Goal: Use online tool/utility

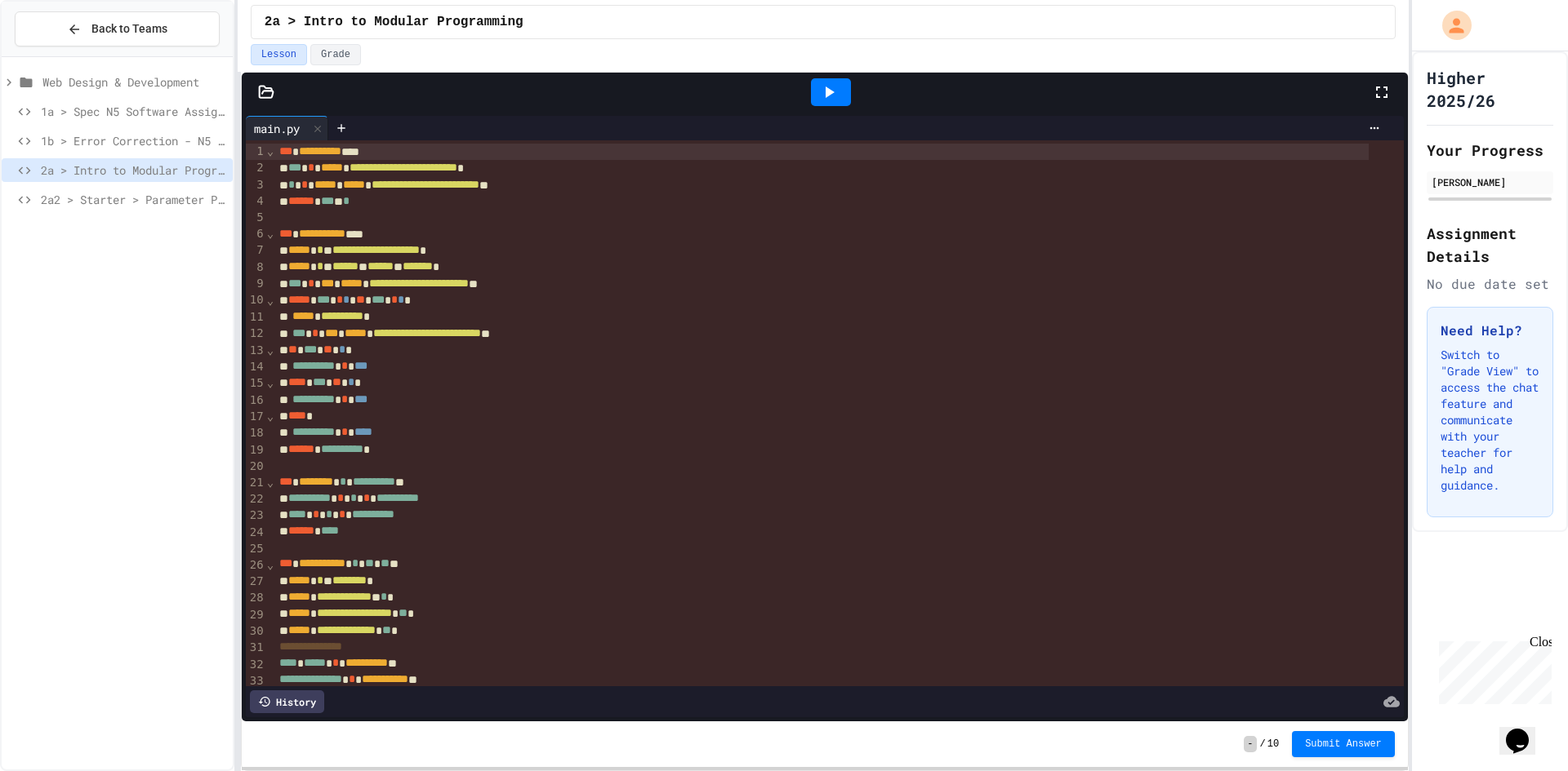
click at [822, 87] on icon at bounding box center [829, 92] width 19 height 19
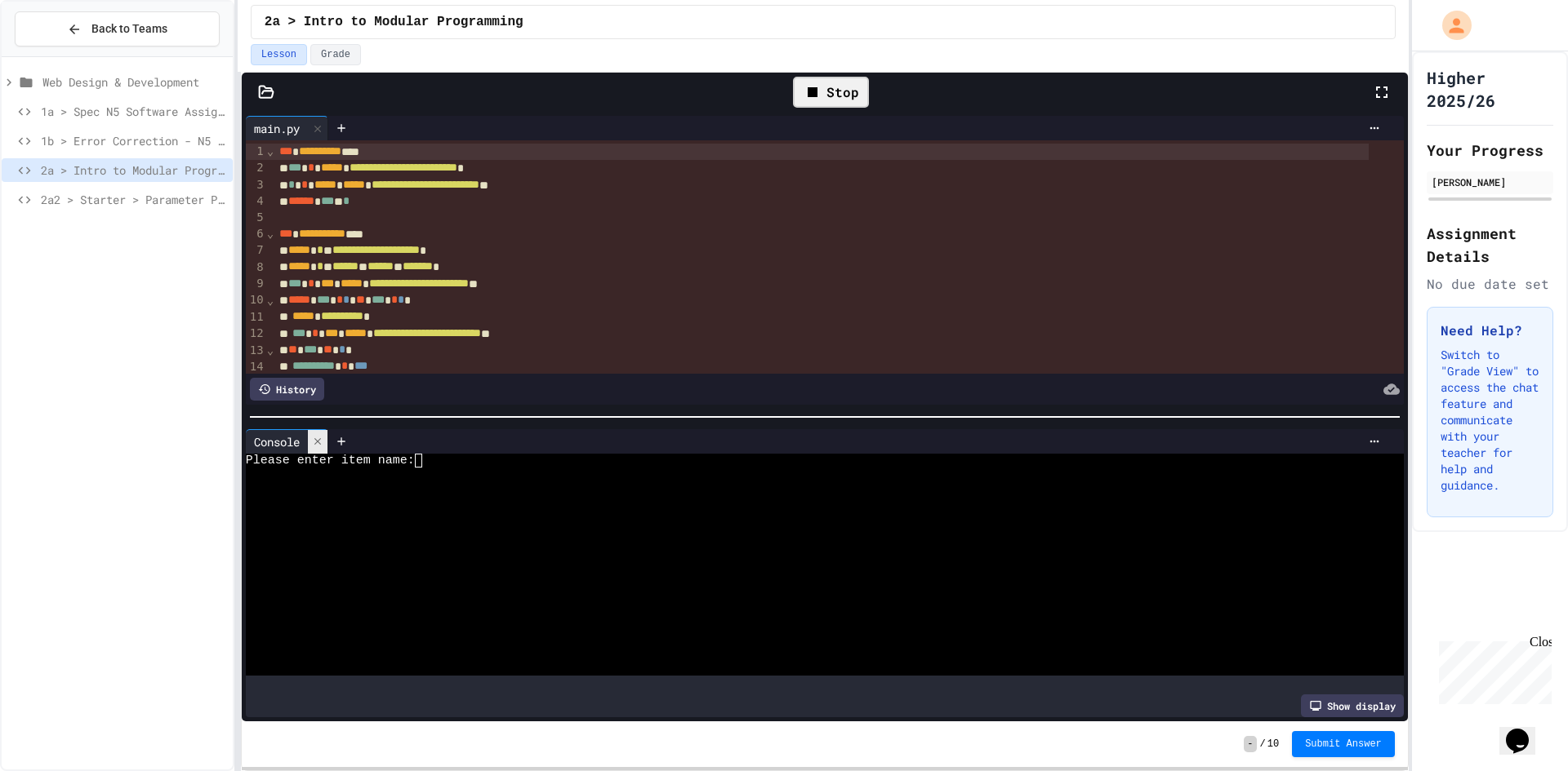
click at [323, 436] on icon at bounding box center [317, 441] width 11 height 11
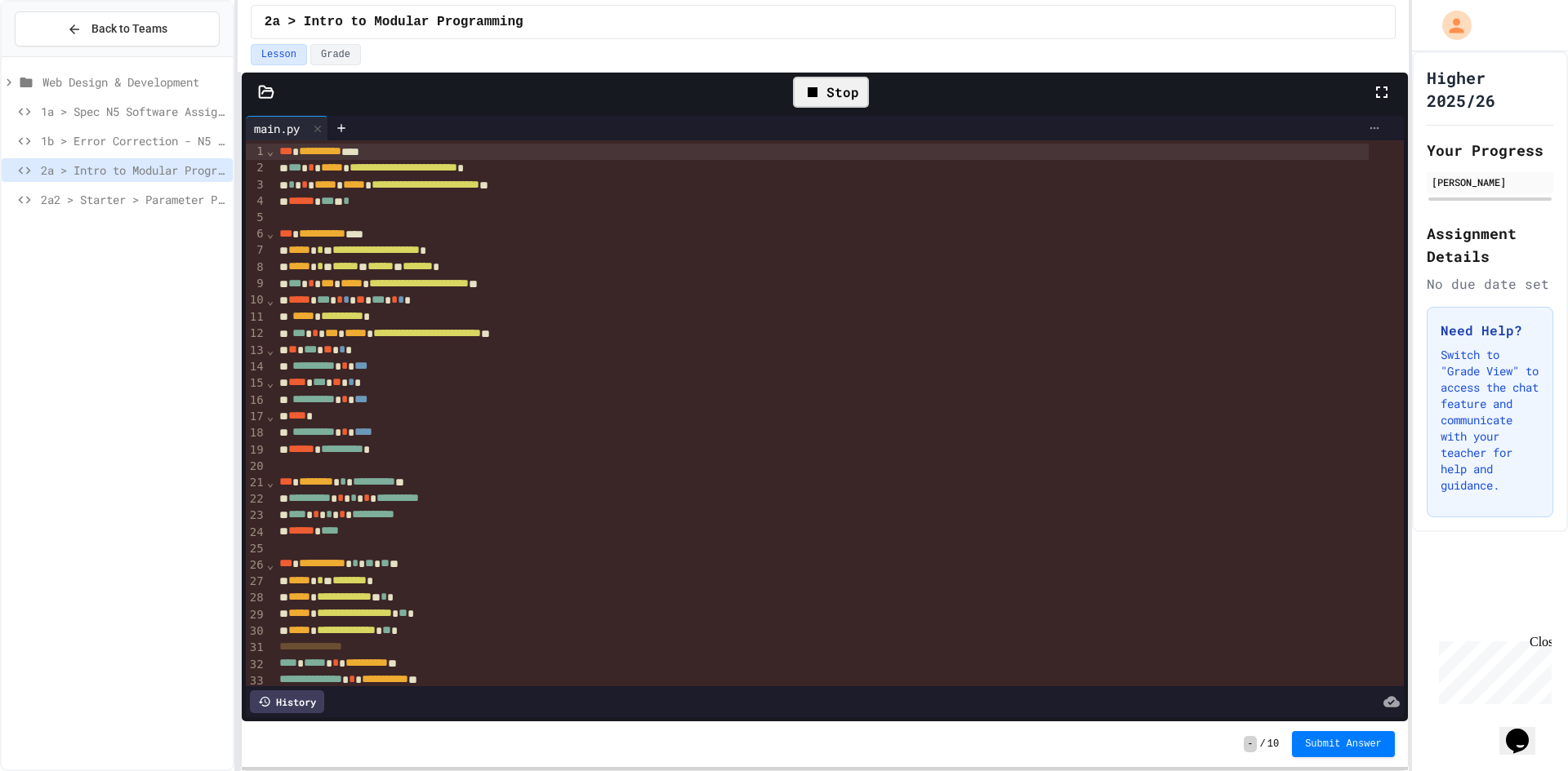
click at [1361, 124] on div at bounding box center [1375, 128] width 26 height 13
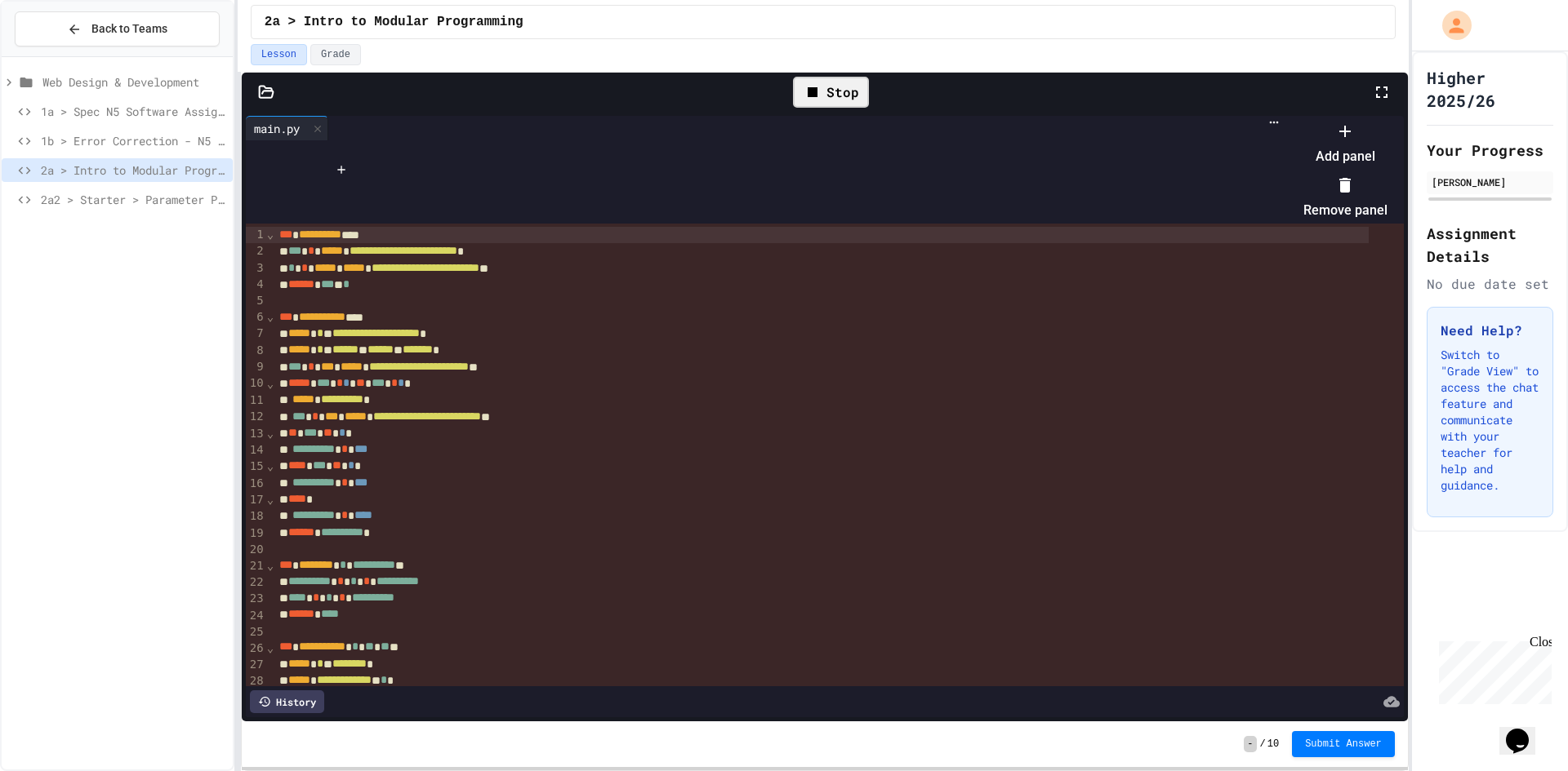
click at [1354, 141] on icon at bounding box center [1345, 132] width 19 height 19
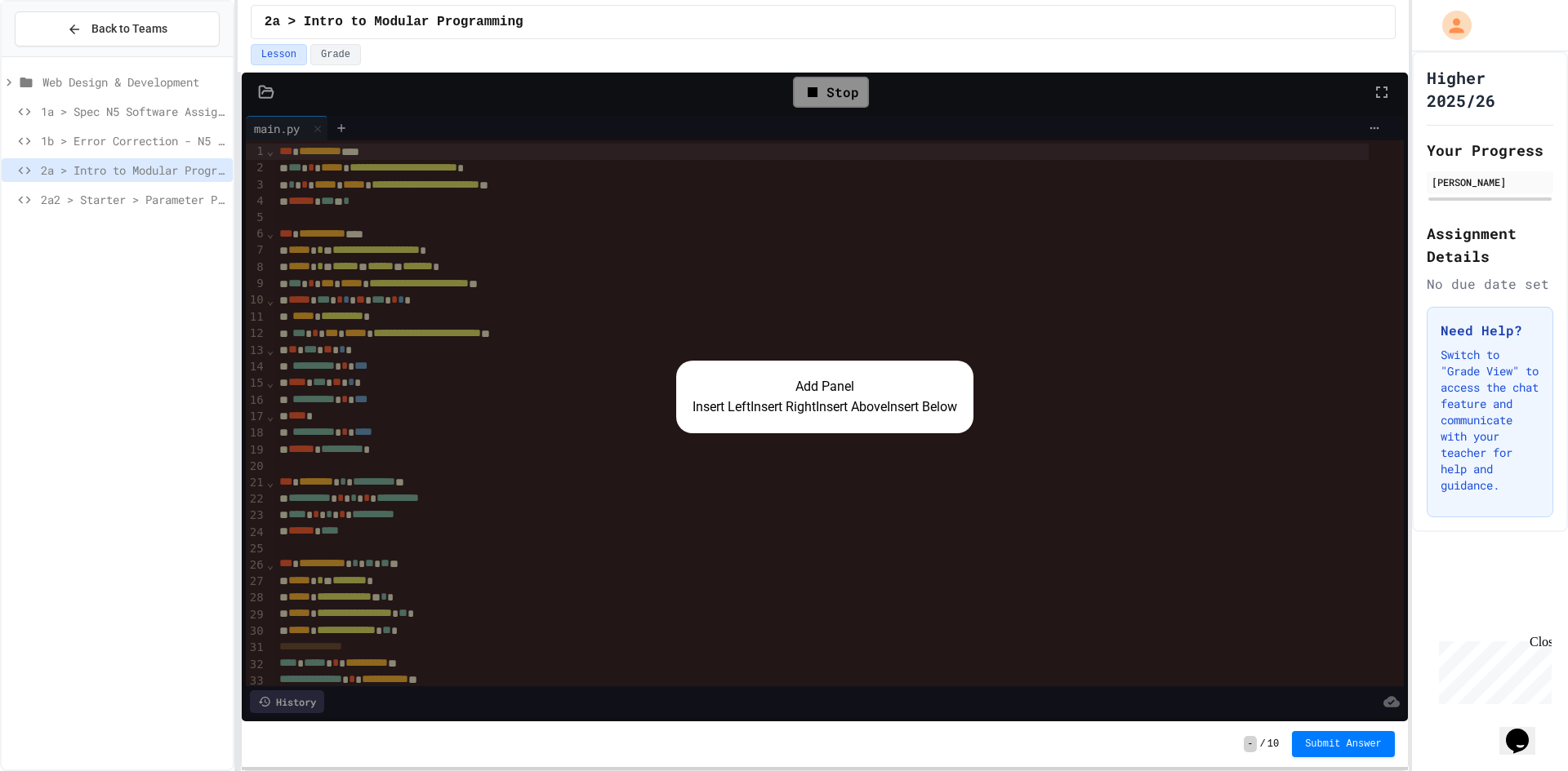
click at [757, 408] on button "Insert Right" at bounding box center [783, 407] width 65 height 19
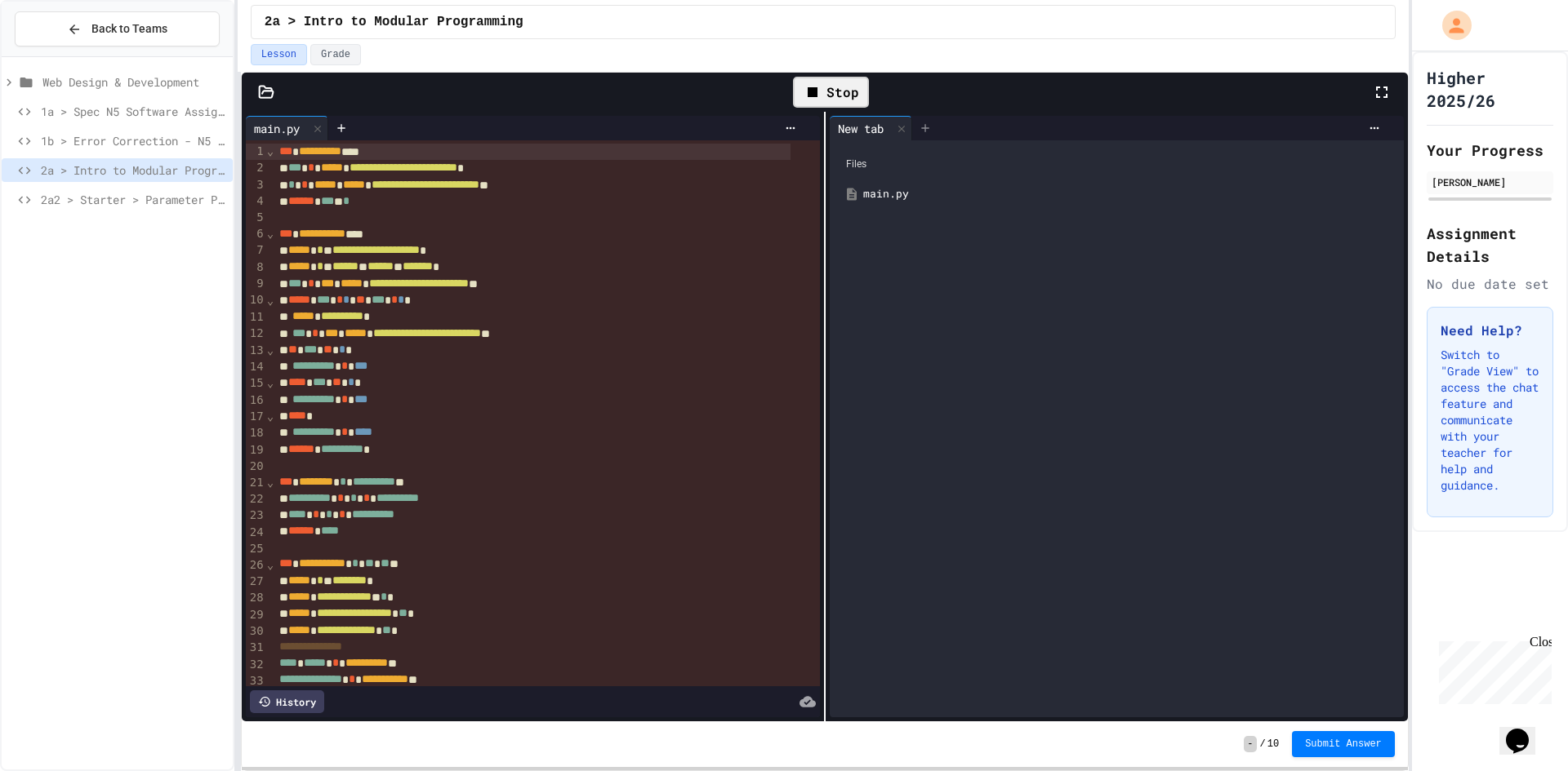
click at [919, 129] on icon at bounding box center [925, 128] width 13 height 13
click at [902, 132] on icon at bounding box center [901, 128] width 11 height 11
click at [866, 128] on div "New tab" at bounding box center [860, 129] width 62 height 17
click at [919, 129] on icon at bounding box center [925, 128] width 13 height 13
click at [1007, 128] on icon at bounding box center [1007, 127] width 7 height 7
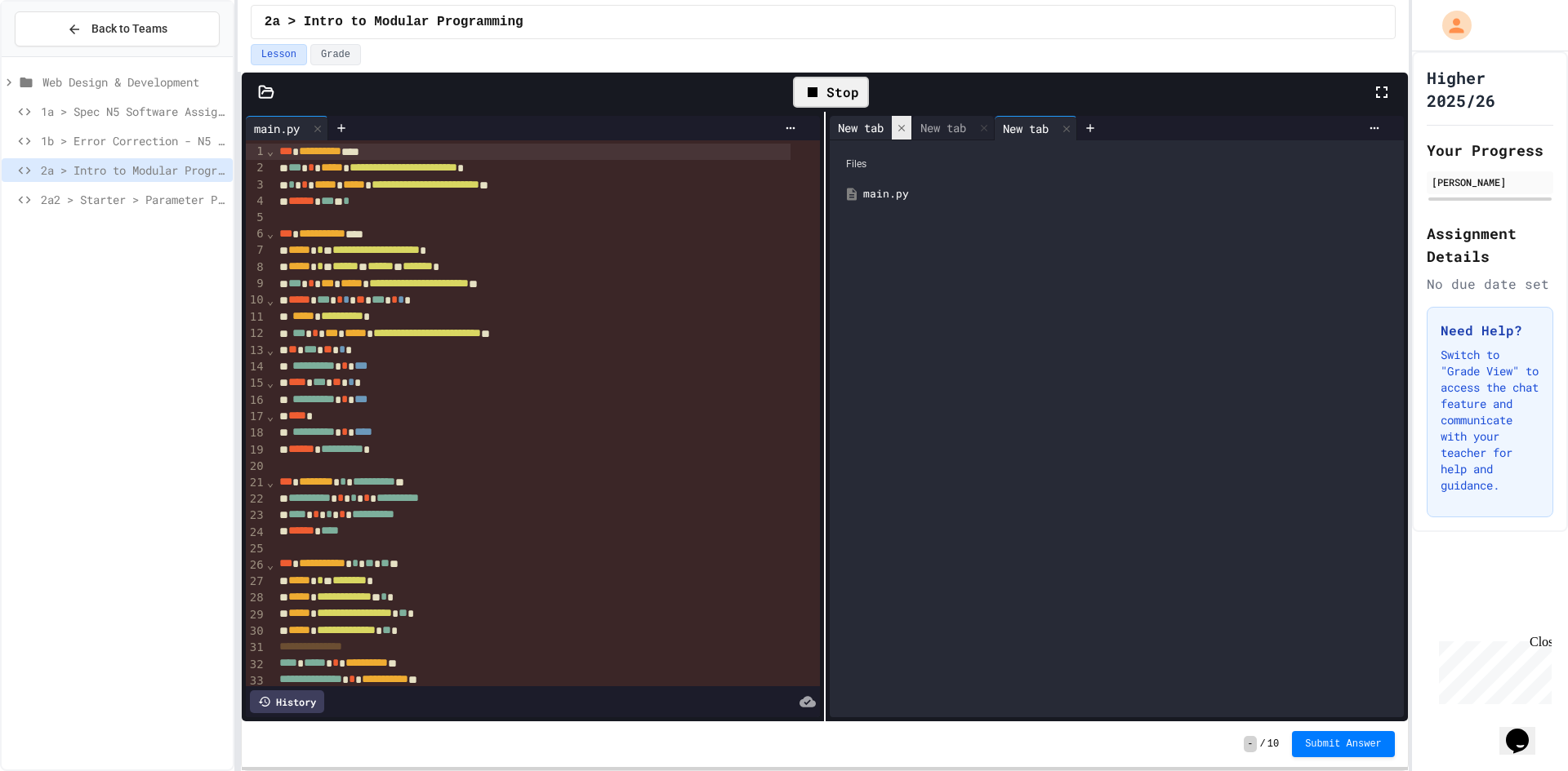
click at [902, 132] on icon at bounding box center [901, 128] width 11 height 11
click at [843, 98] on div "Stop" at bounding box center [831, 92] width 76 height 31
click at [845, 98] on div at bounding box center [831, 92] width 40 height 28
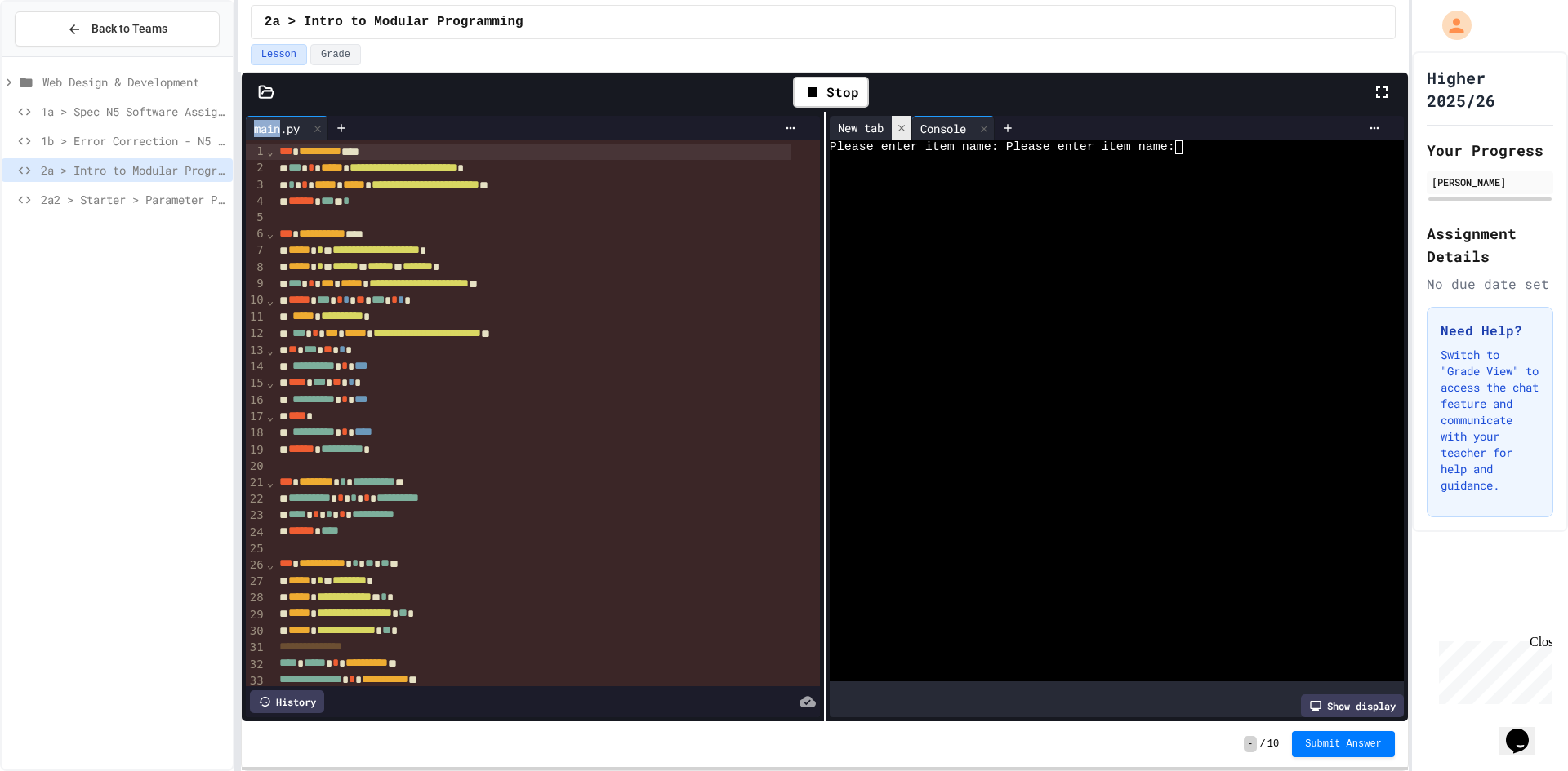
click at [896, 131] on icon at bounding box center [901, 128] width 11 height 11
click at [860, 106] on div "Stop" at bounding box center [831, 92] width 76 height 31
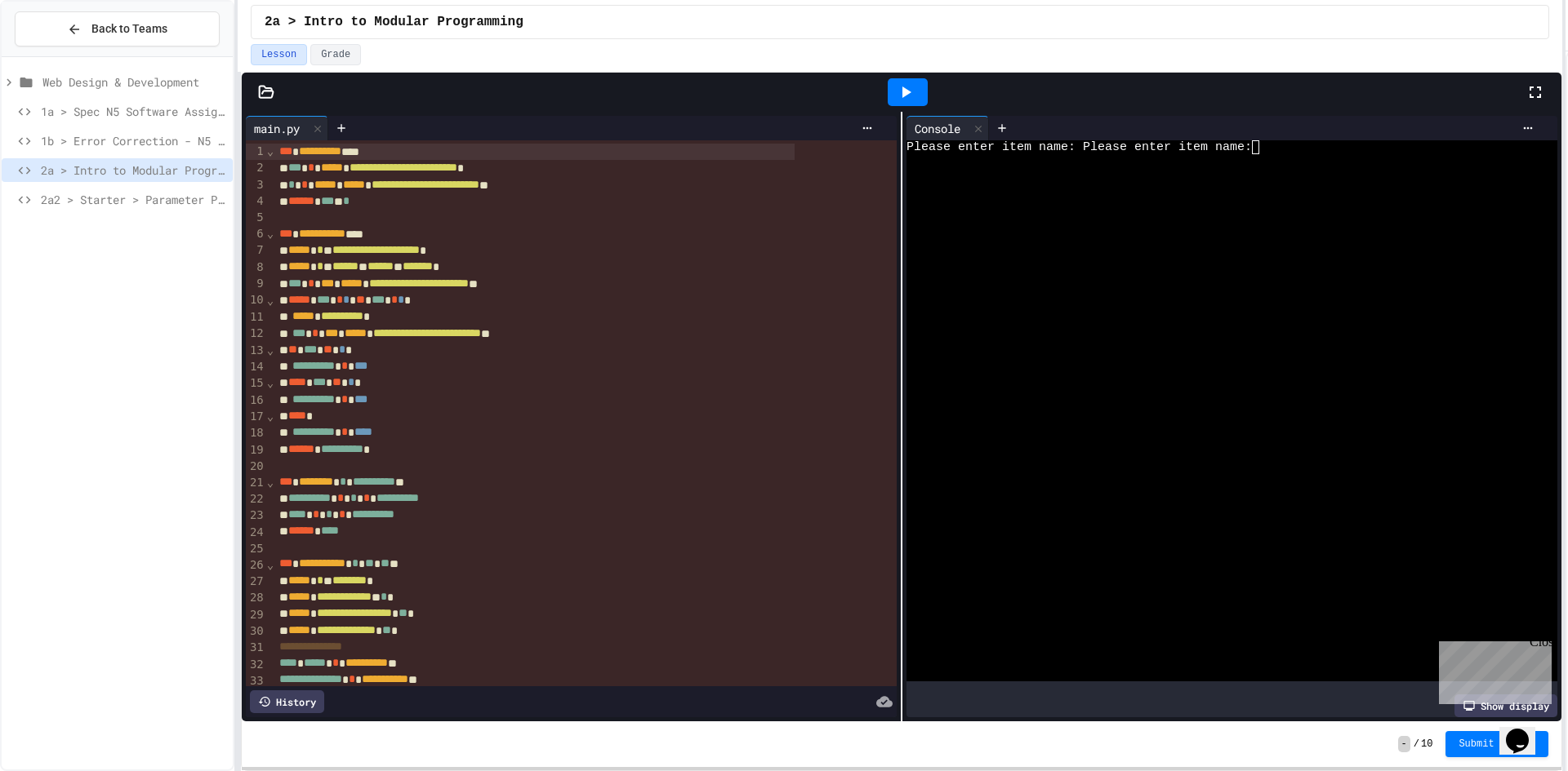
click at [1538, 182] on div "**********" at bounding box center [784, 385] width 1568 height 771
click at [1567, 166] on div at bounding box center [1566, 385] width 3 height 771
click at [2, 236] on div "**********" at bounding box center [784, 385] width 1568 height 771
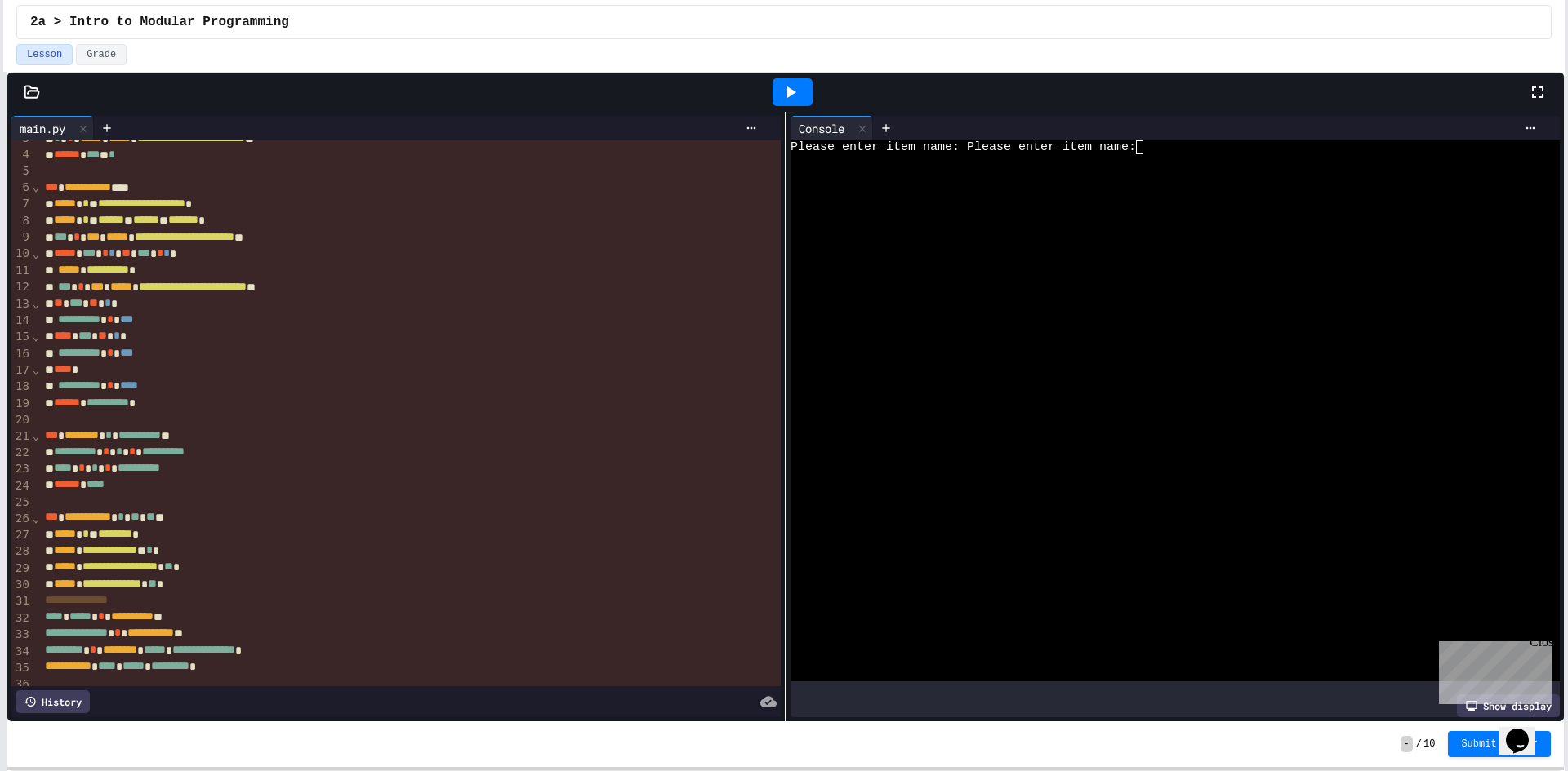
scroll to position [82, 0]
